Goal: Transaction & Acquisition: Purchase product/service

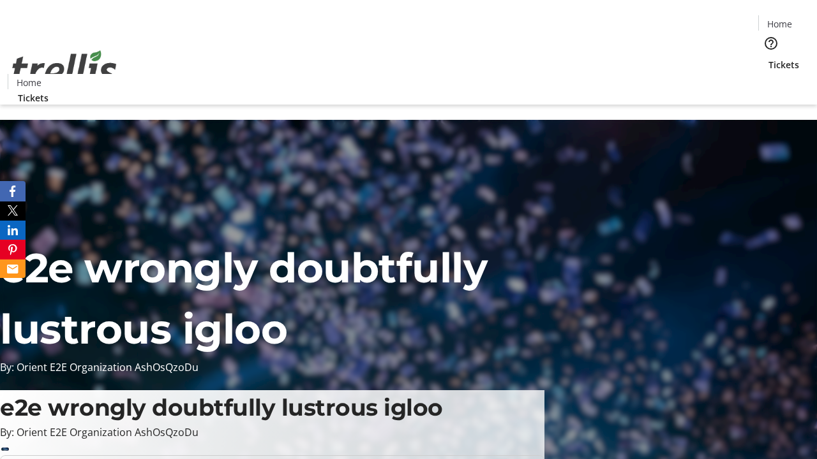
click at [768, 58] on span "Tickets" at bounding box center [783, 64] width 31 height 13
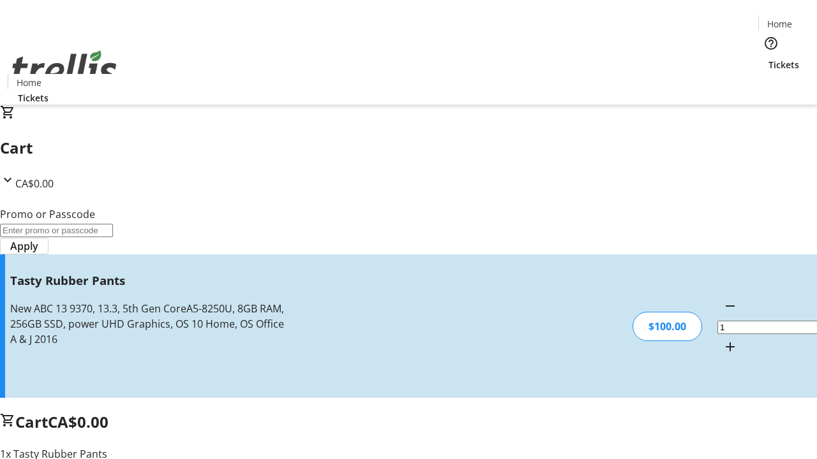
type input "FREE"
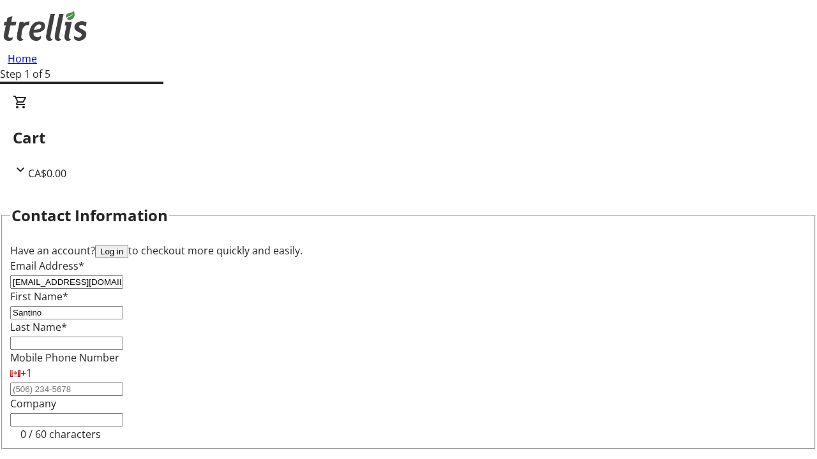
type input "Santino"
type input "[PERSON_NAME]"
